Goal: Transaction & Acquisition: Purchase product/service

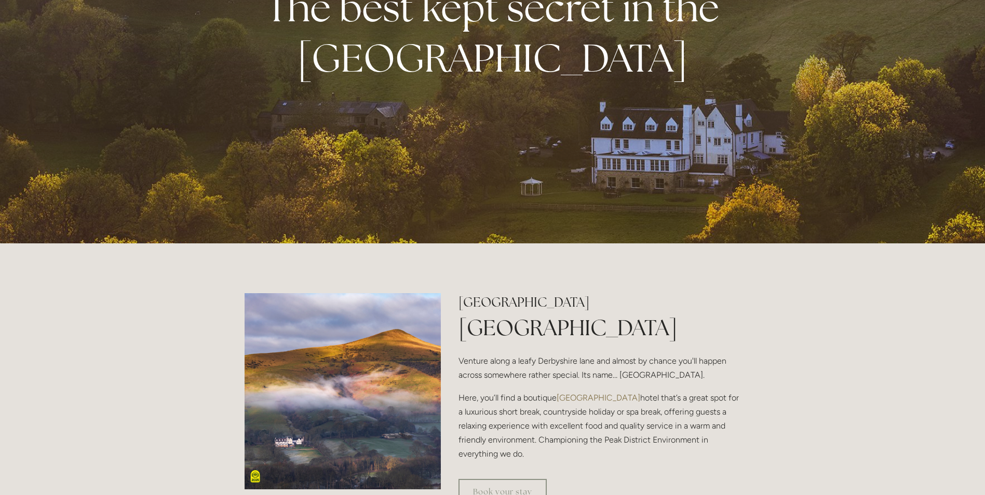
scroll to position [402, 0]
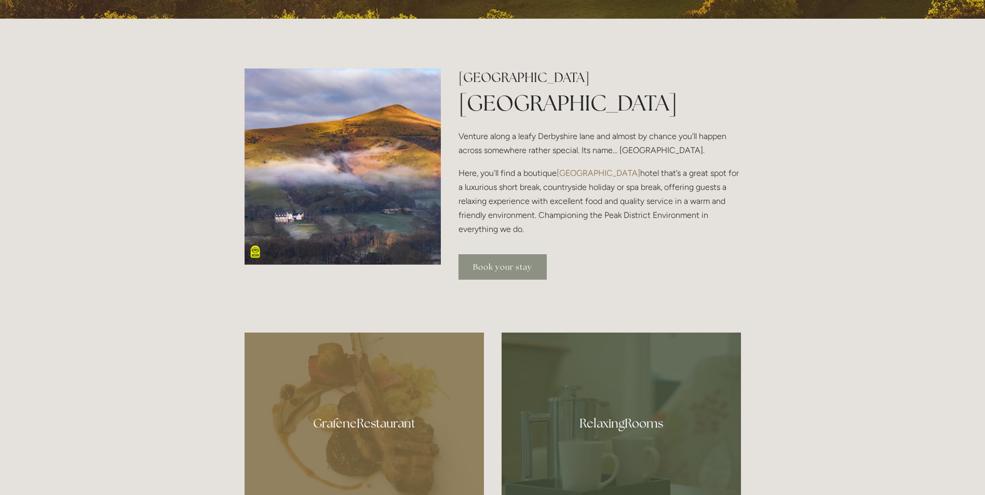
click at [501, 277] on link "Book your stay" at bounding box center [502, 266] width 88 height 25
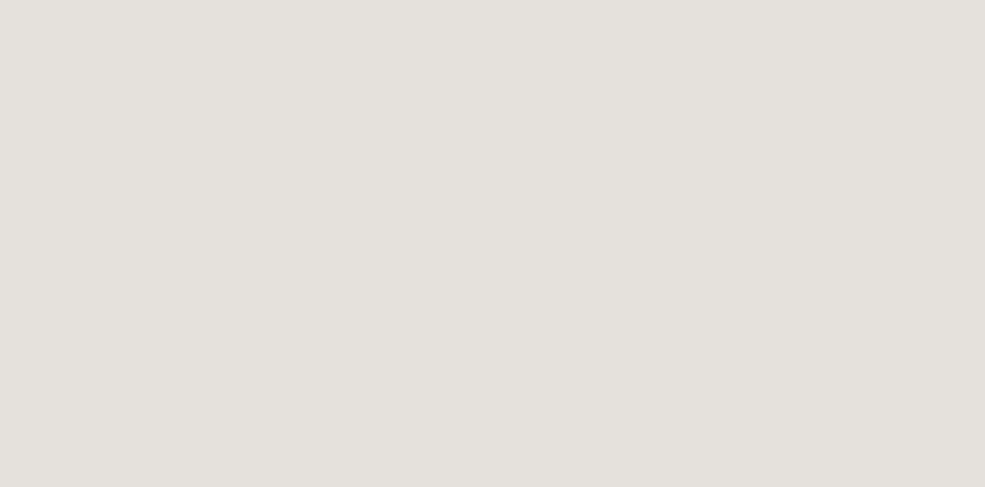
scroll to position [1108, 0]
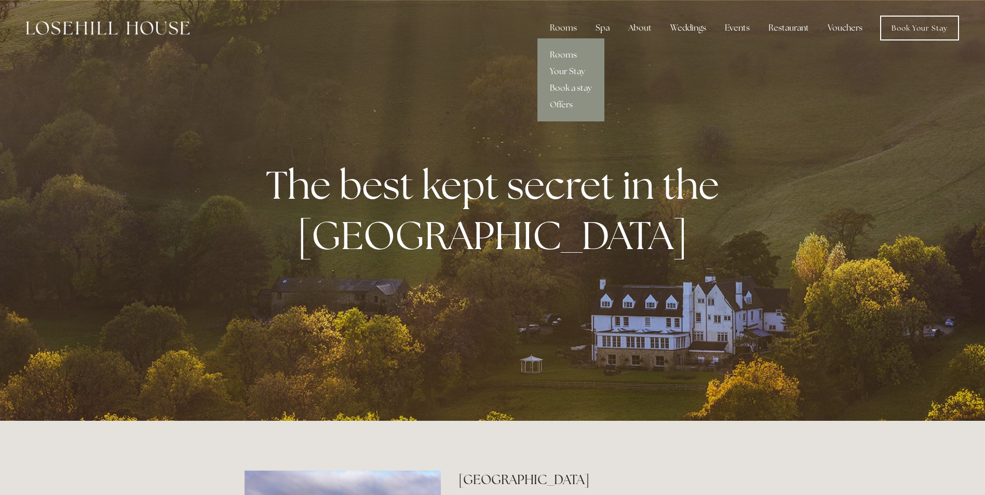
click at [564, 57] on link "Rooms" at bounding box center [570, 55] width 67 height 17
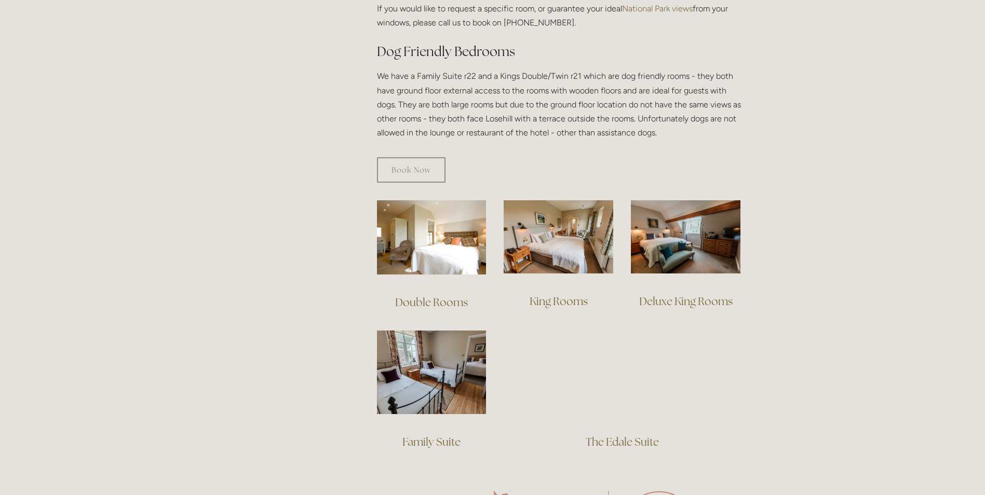
scroll to position [578, 0]
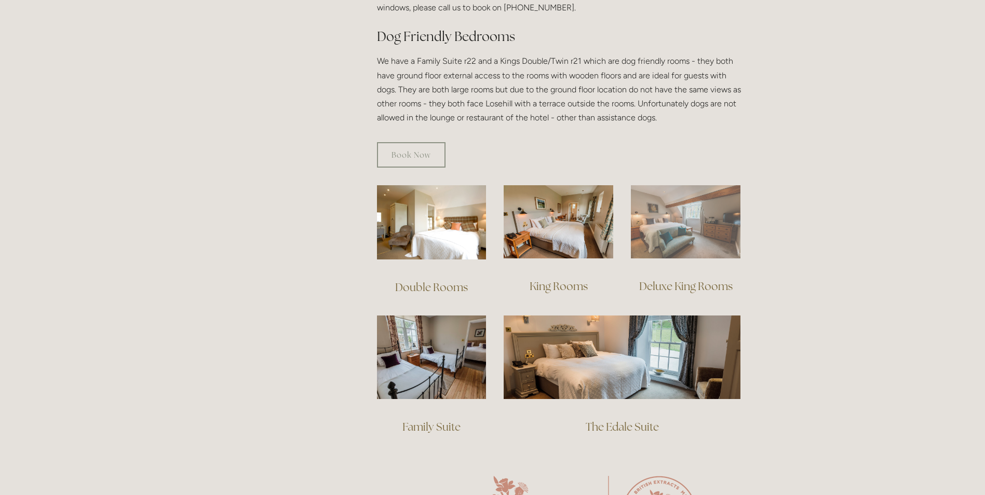
click at [669, 185] on img at bounding box center [686, 221] width 110 height 73
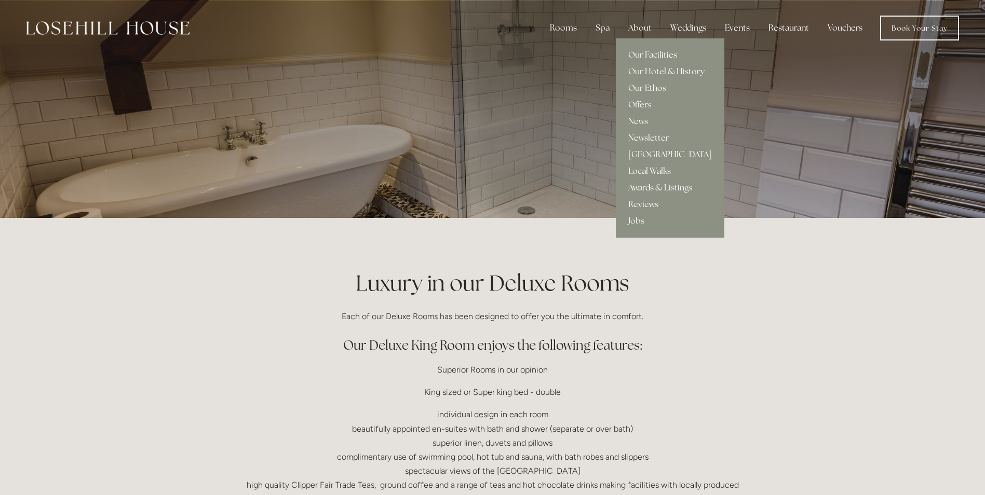
click at [640, 54] on link "Our Facilities" at bounding box center [670, 55] width 108 height 17
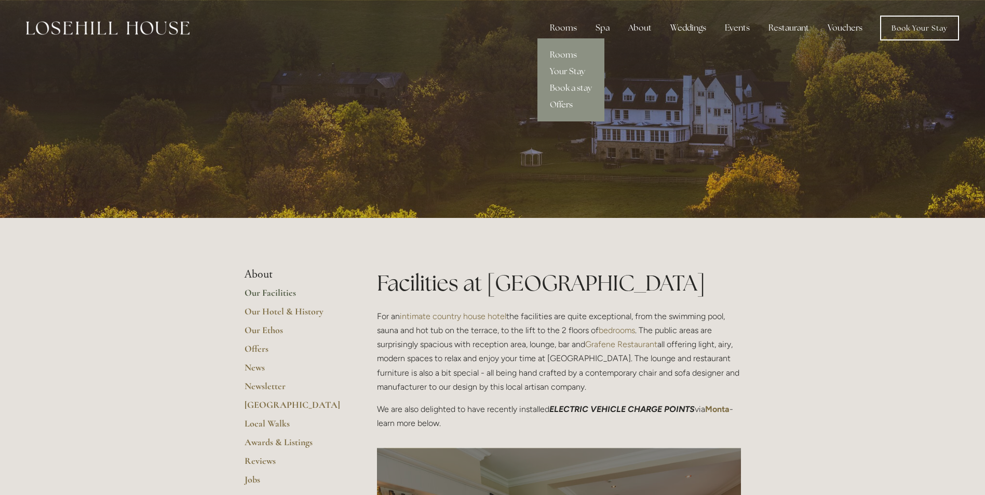
click at [561, 101] on link "Offers" at bounding box center [570, 105] width 67 height 17
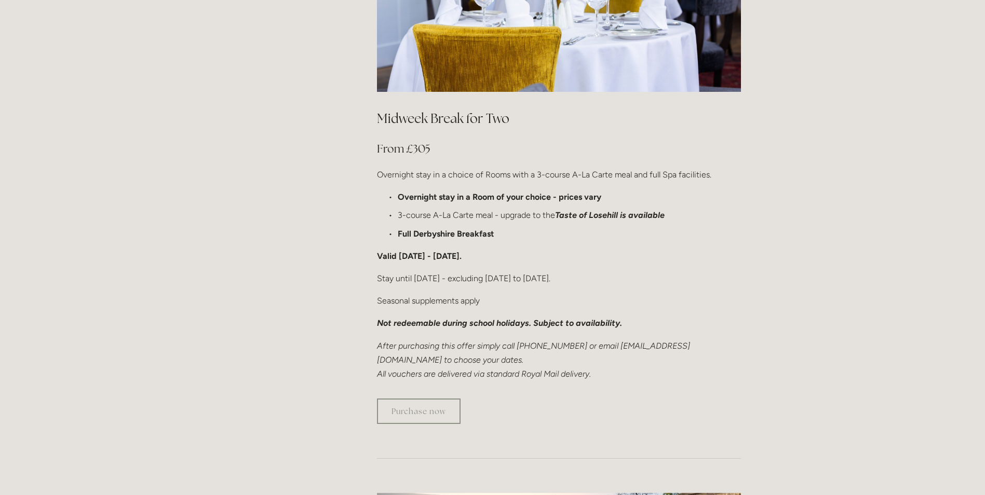
scroll to position [538, 0]
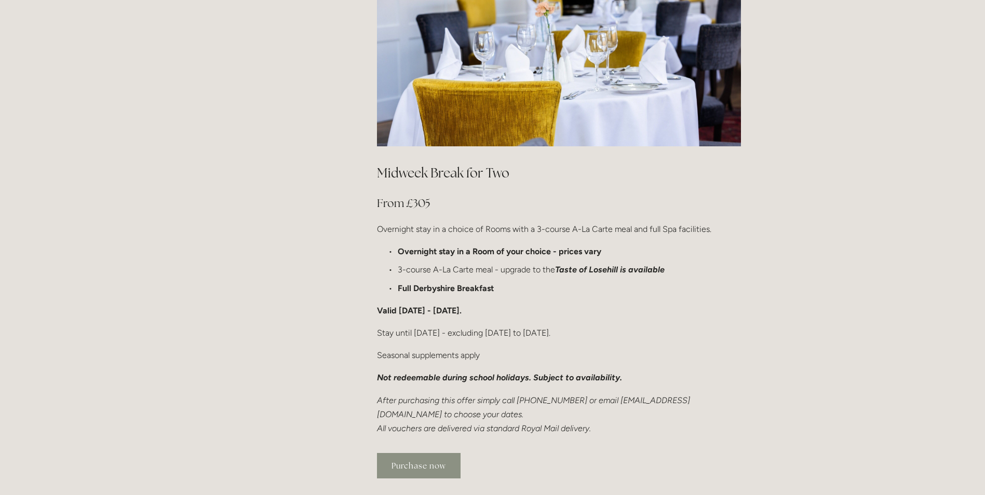
click at [427, 453] on link "Purchase now" at bounding box center [419, 465] width 84 height 25
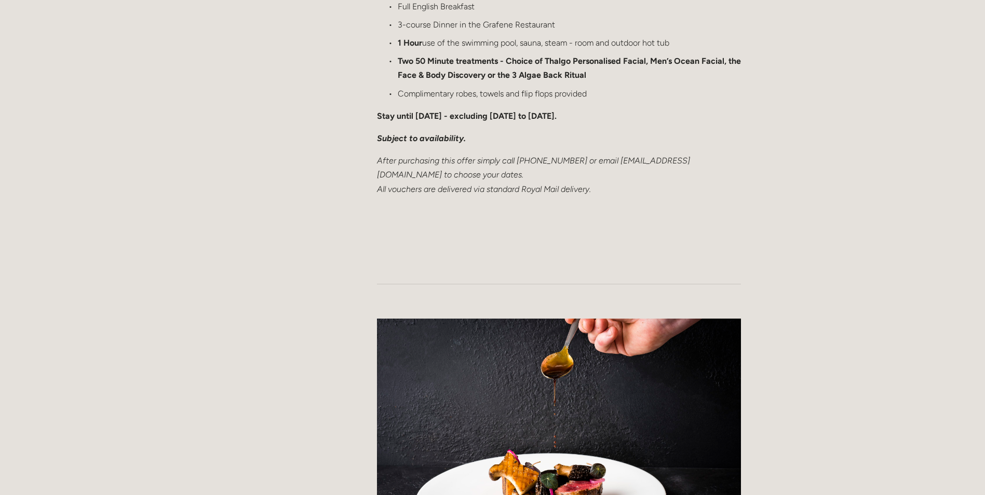
scroll to position [0, 0]
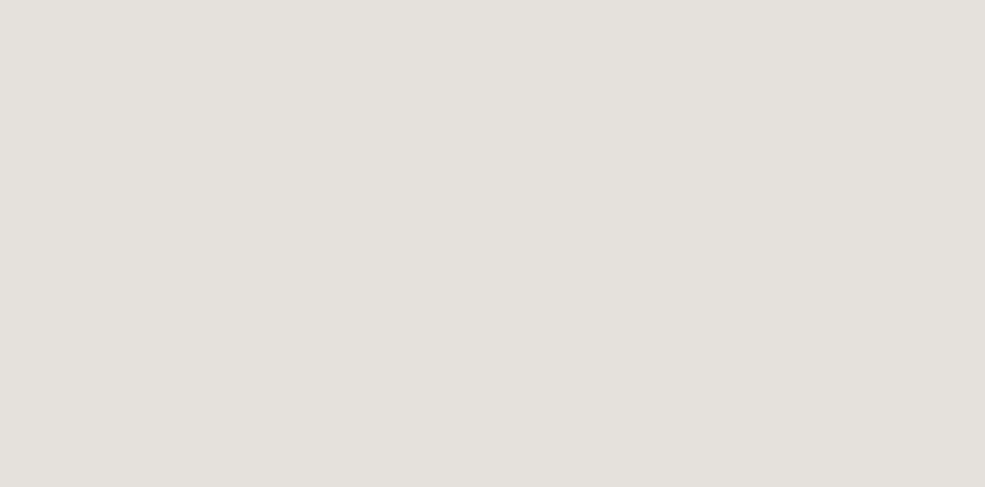
scroll to position [219, 0]
